Goal: Transaction & Acquisition: Purchase product/service

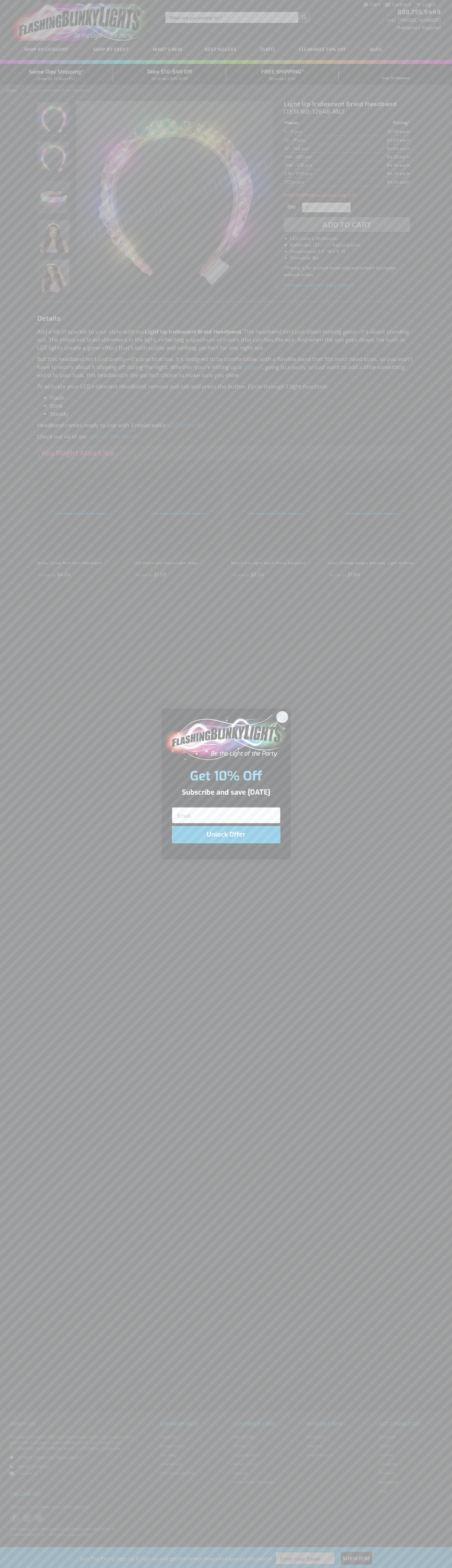
click at [282, 716] on icon "Close dialog" at bounding box center [281, 716] width 4 height 4
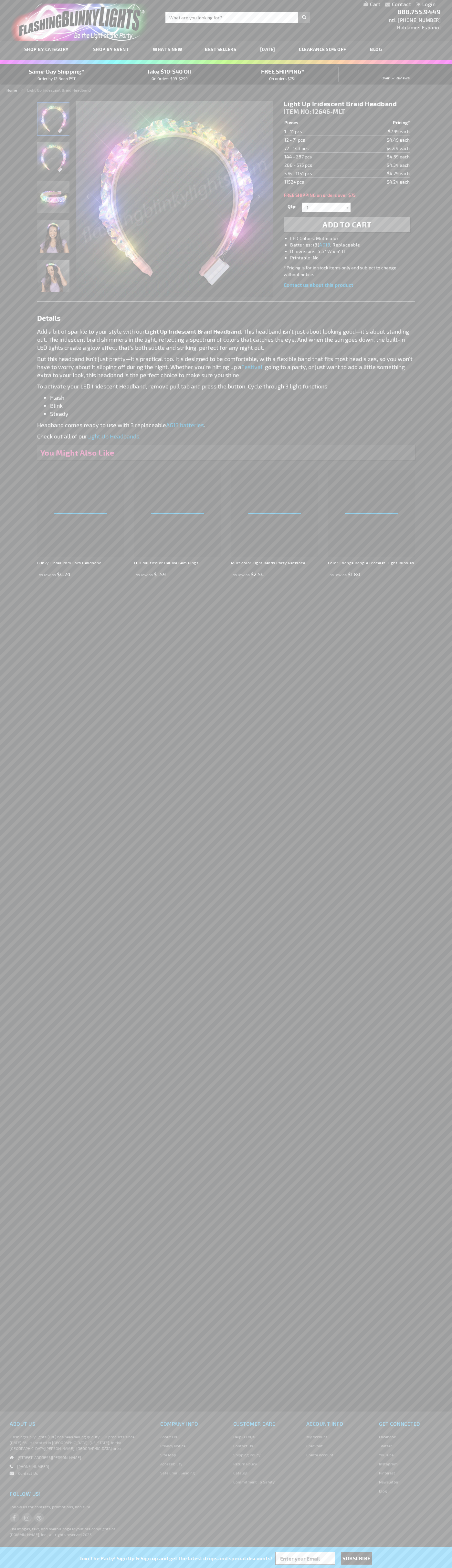
click at [58, 90] on strong "Light Up Iridescent Braid Headband" at bounding box center [58, 89] width 64 height 4
click at [347, 225] on span "Add to Cart" at bounding box center [347, 224] width 49 height 9
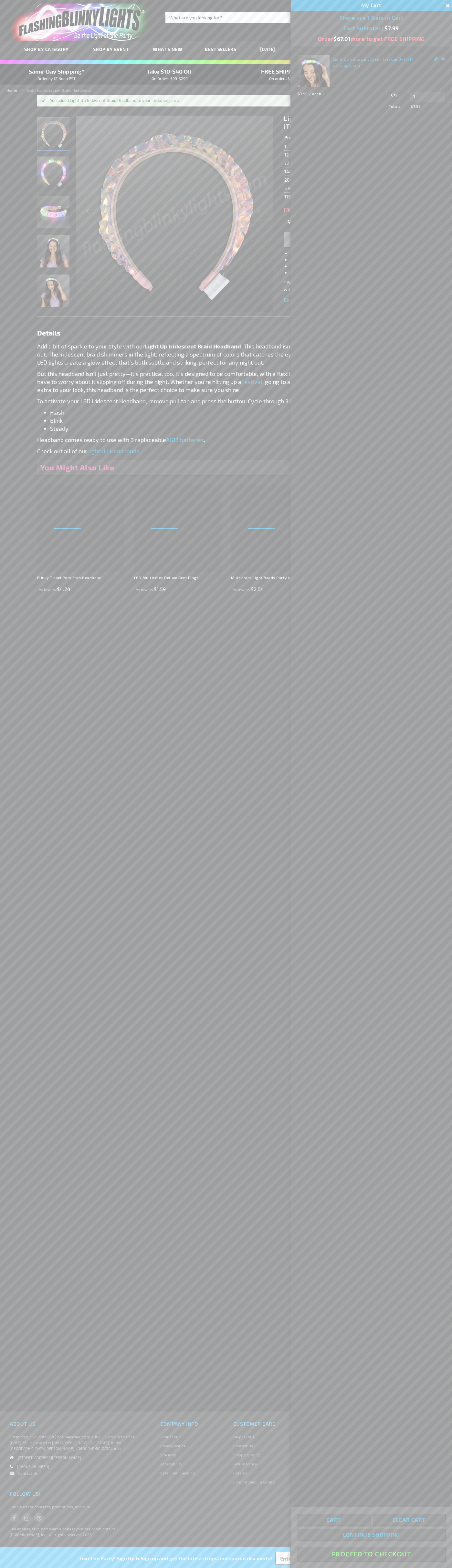
click at [371, 1554] on button "Proceed To Checkout" at bounding box center [371, 1554] width 148 height 15
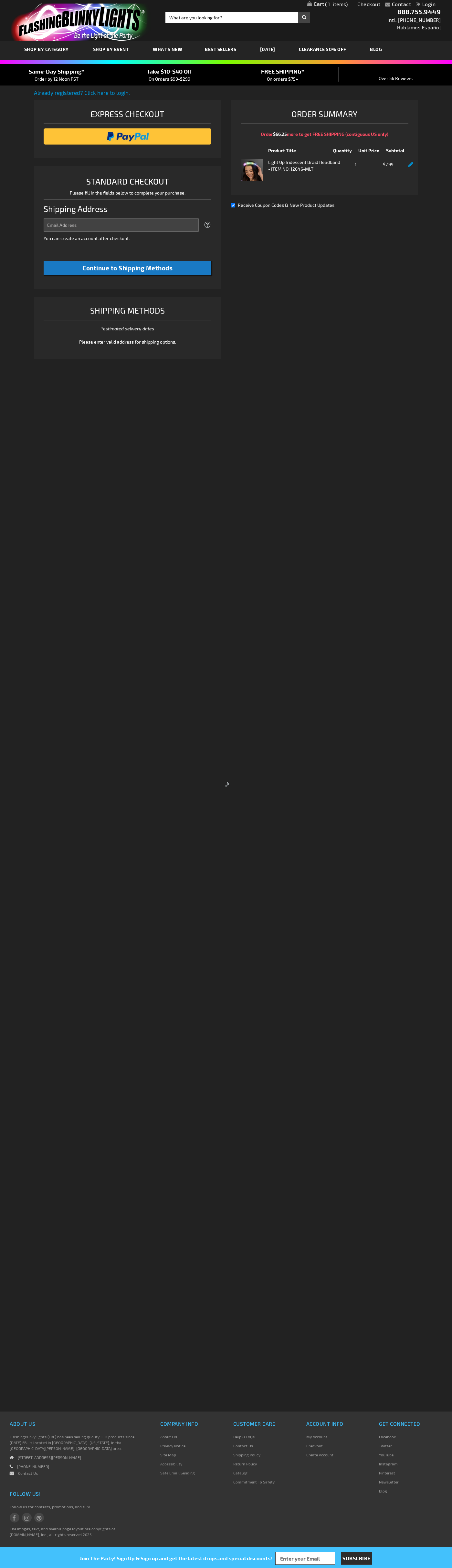
select select "US"
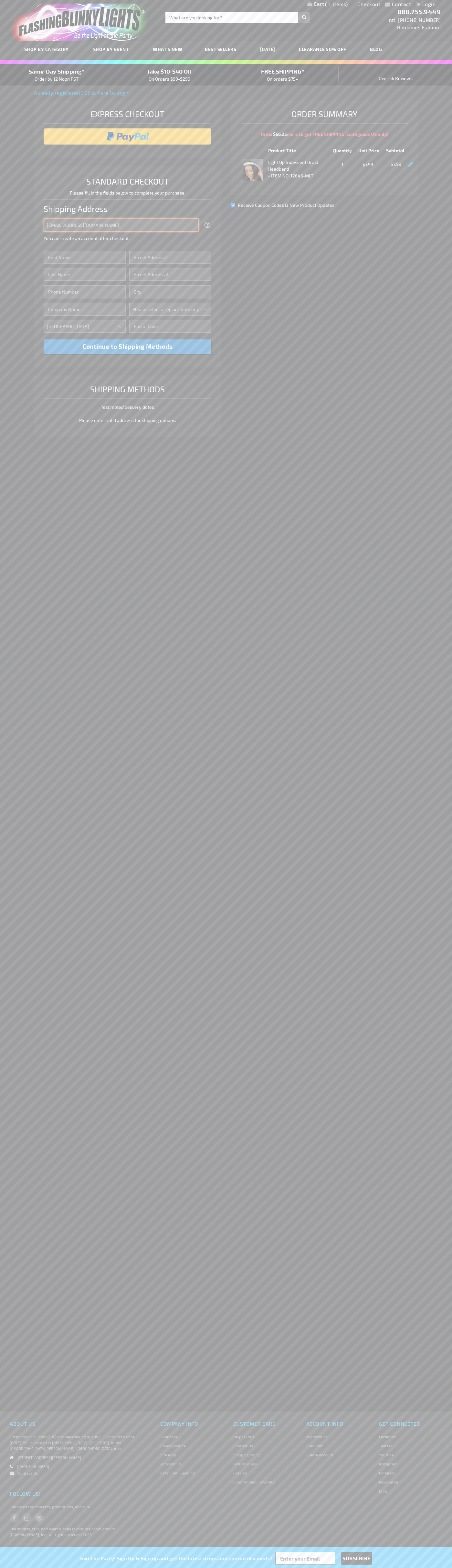
type input "[EMAIL_ADDRESS][DOMAIN_NAME]"
type input "[PERSON_NAME]"
type input "[STREET_ADDRESS][US_STATE]"
type input "First floor"
type input "austin"
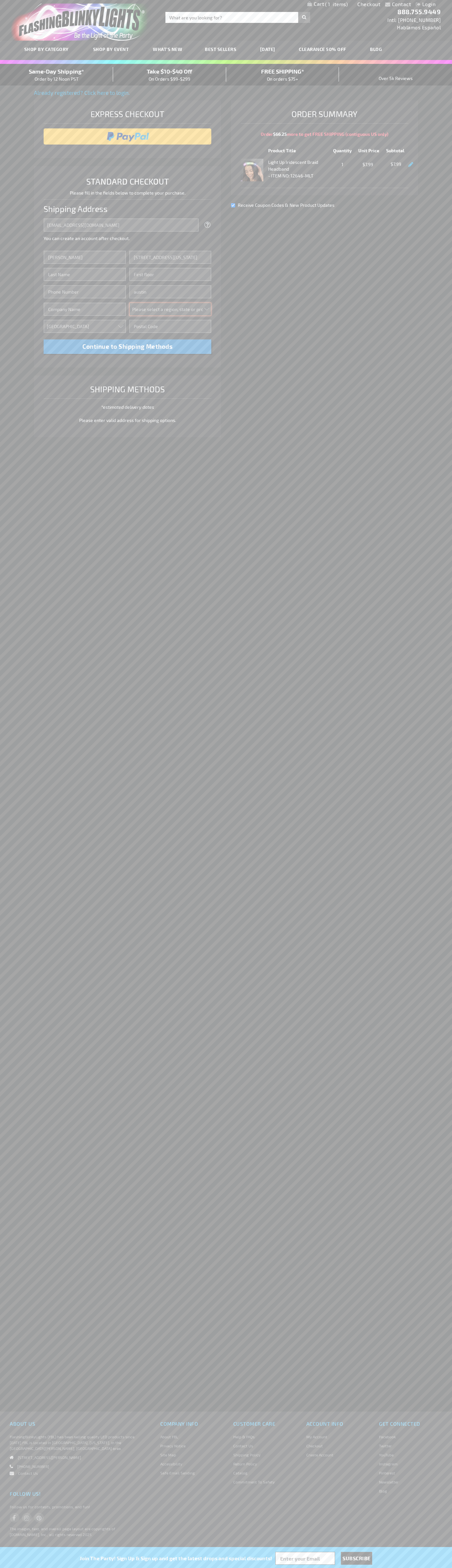
select select "57"
type input "78701"
type input "[PERSON_NAME]"
type input "6502530000"
type input "[PERSON_NAME]"
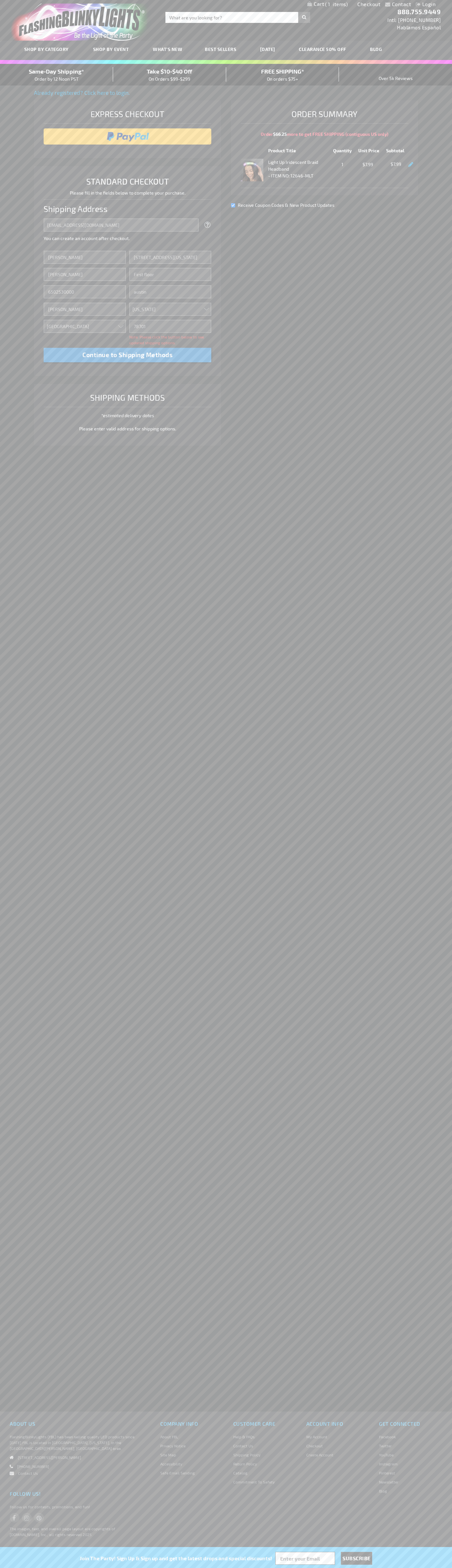
click at [57, 75] on div "Same-Day Shipping* Order by 12 Noon PST" at bounding box center [57, 74] width 113 height 15
click at [127, 136] on input "image" at bounding box center [127, 136] width 161 height 13
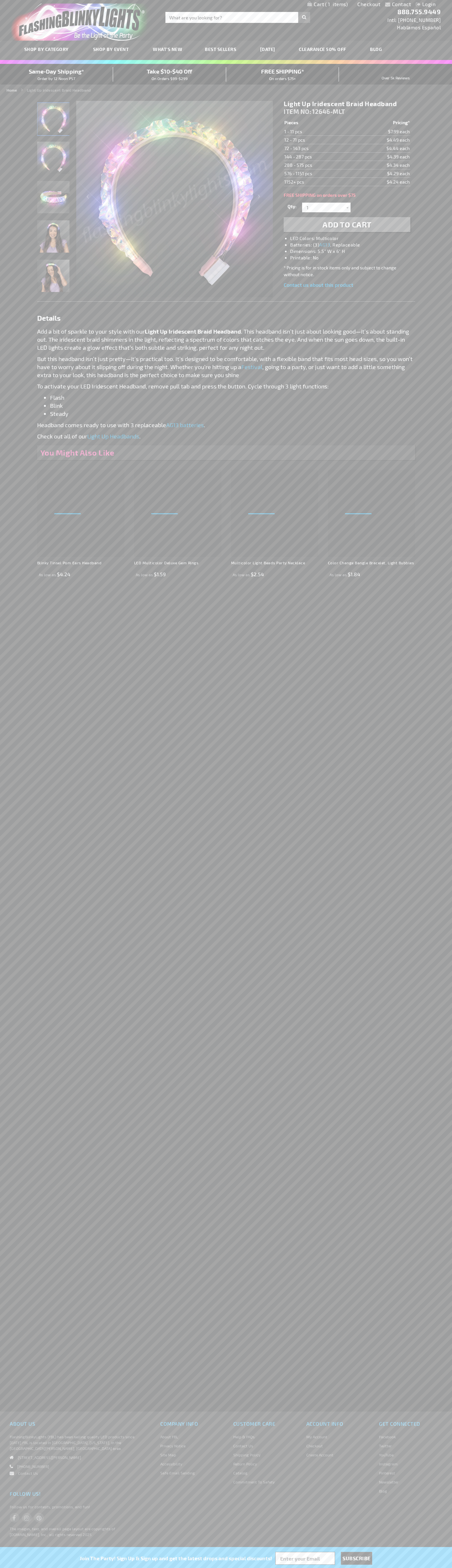
click at [327, 4] on span "1" at bounding box center [336, 4] width 23 height 6
